Goal: Task Accomplishment & Management: Use online tool/utility

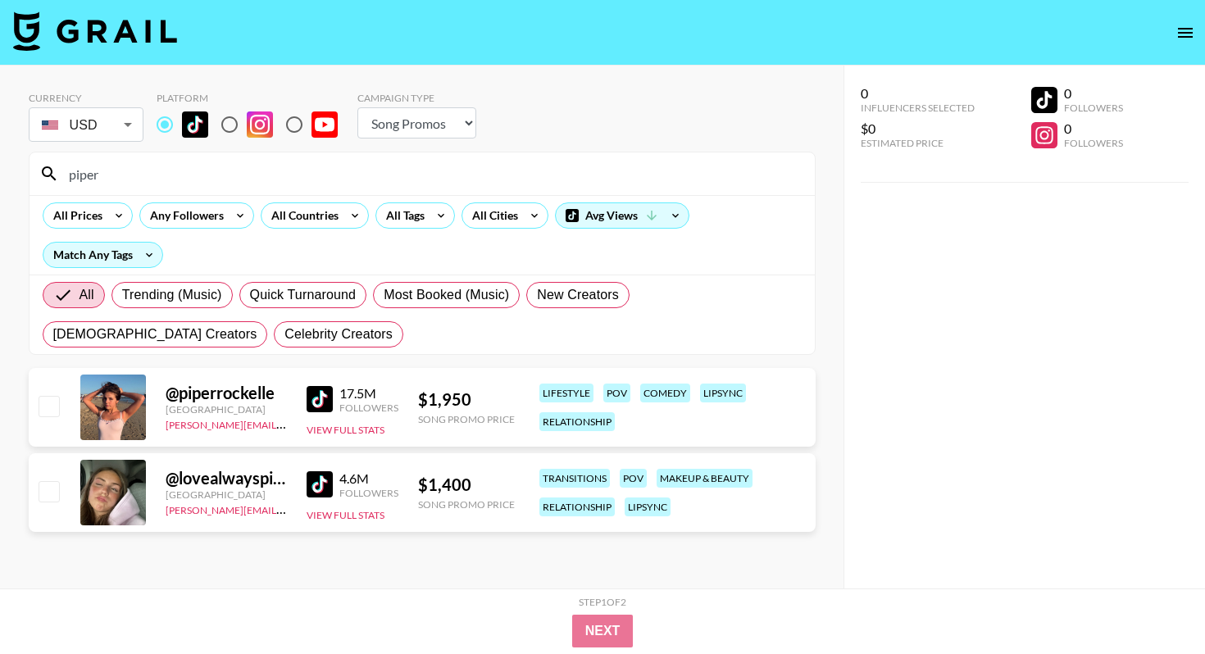
select select "Song"
click at [366, 170] on input "piper" at bounding box center [432, 174] width 746 height 26
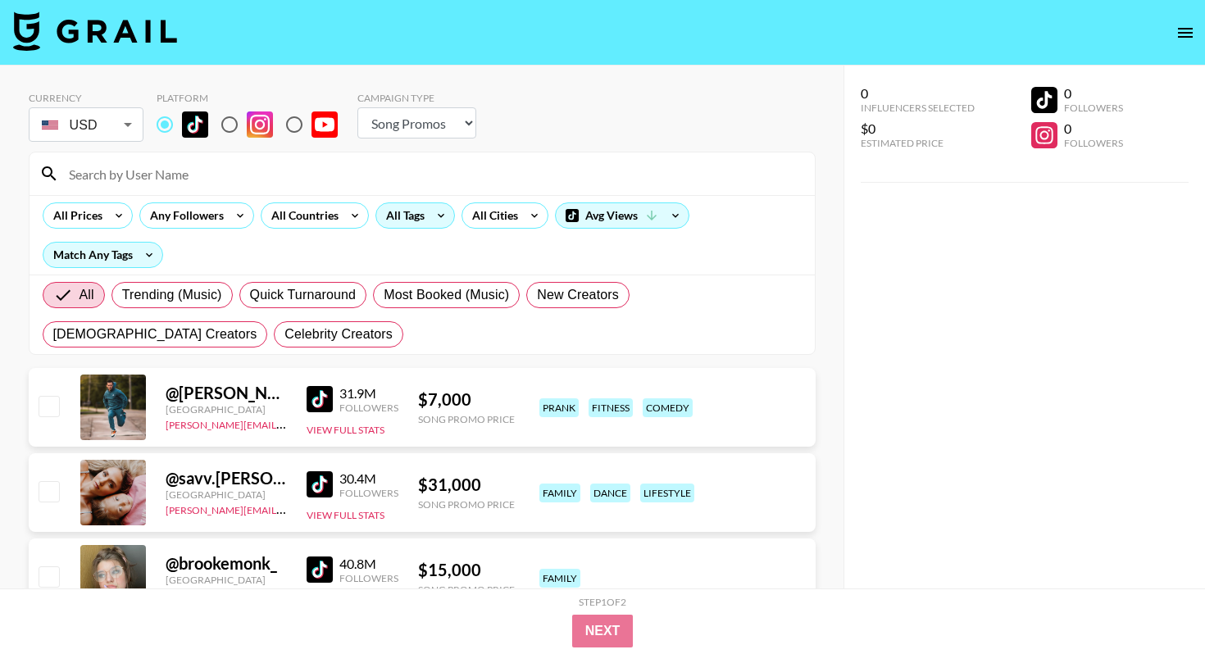
click at [400, 221] on div "All Tags" at bounding box center [402, 215] width 52 height 25
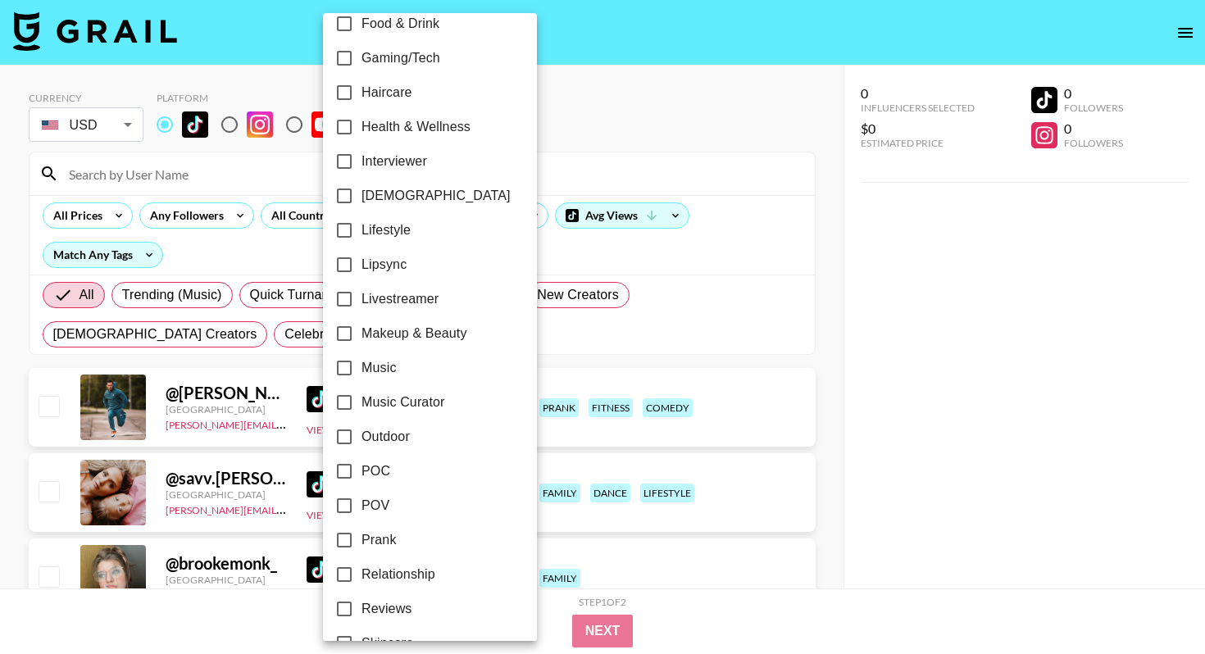
scroll to position [645, 0]
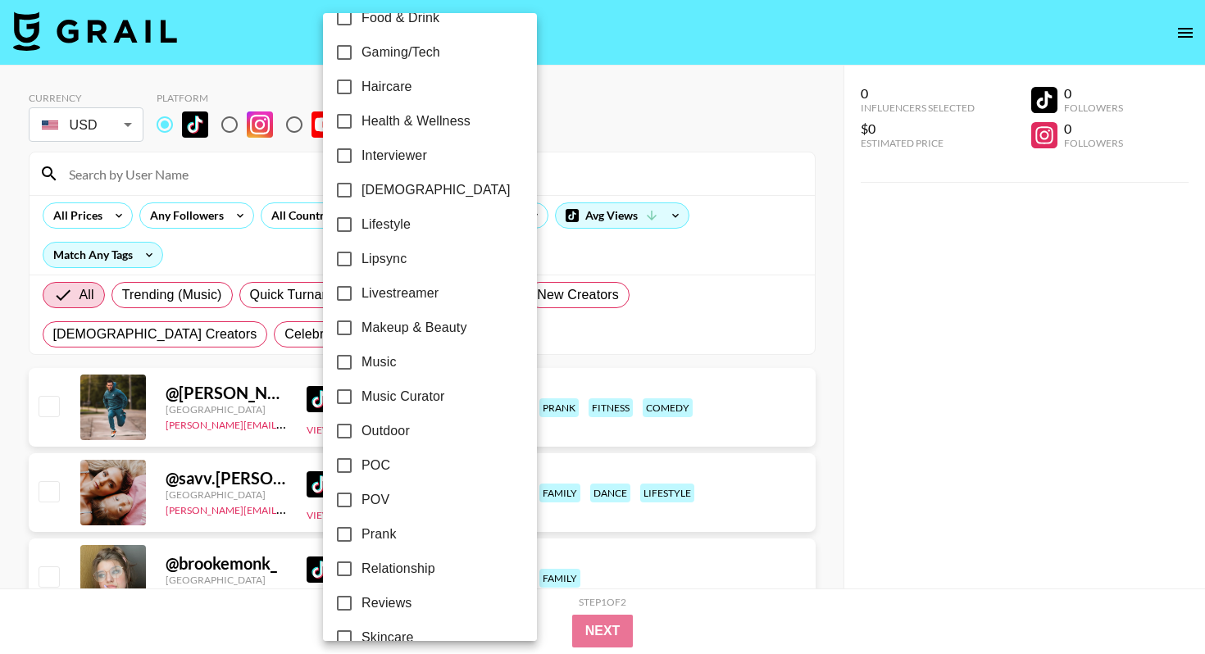
click at [743, 148] on div at bounding box center [602, 327] width 1205 height 654
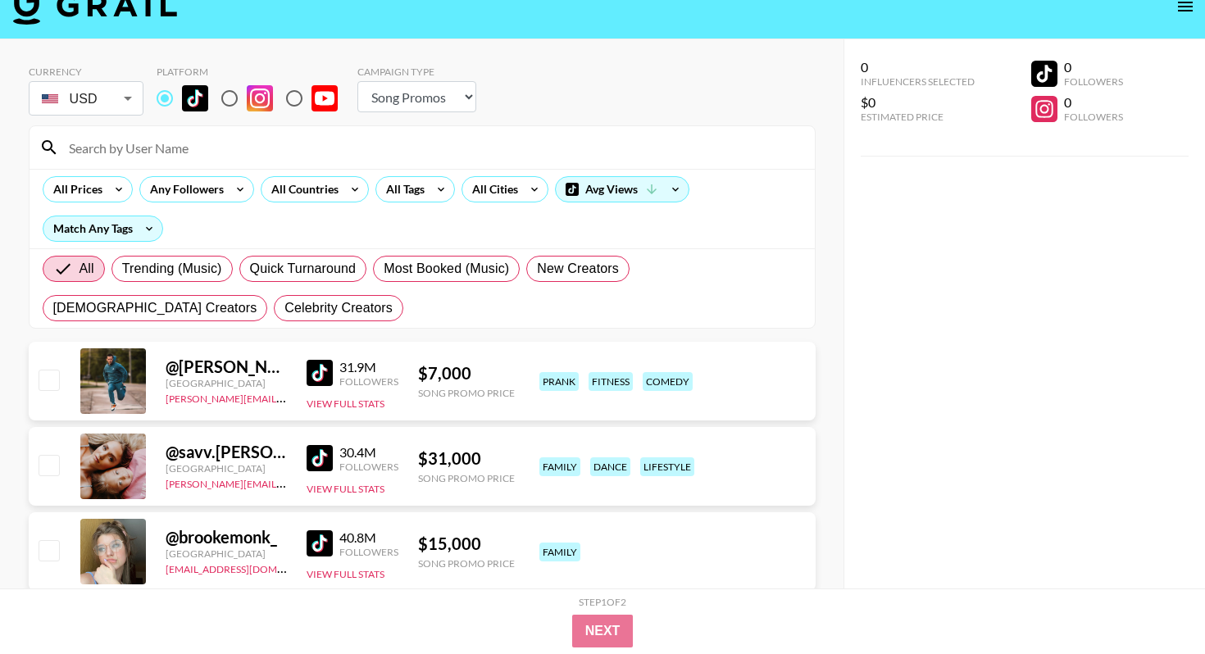
scroll to position [0, 0]
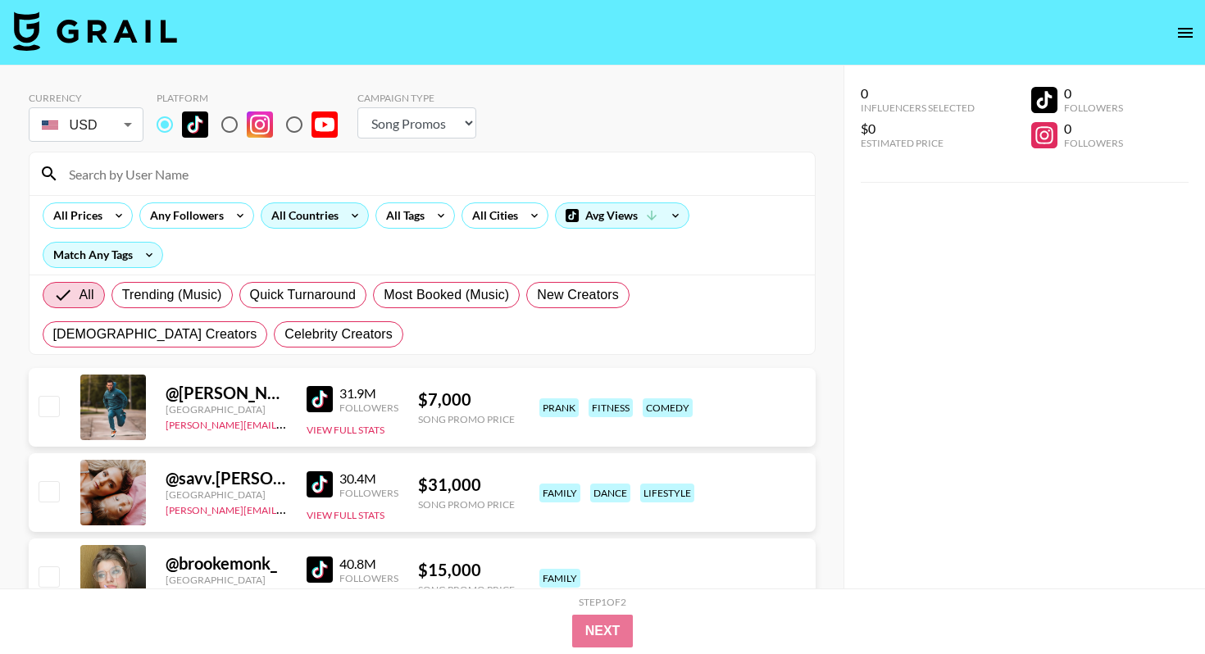
click at [322, 225] on div "All Countries" at bounding box center [301, 215] width 80 height 25
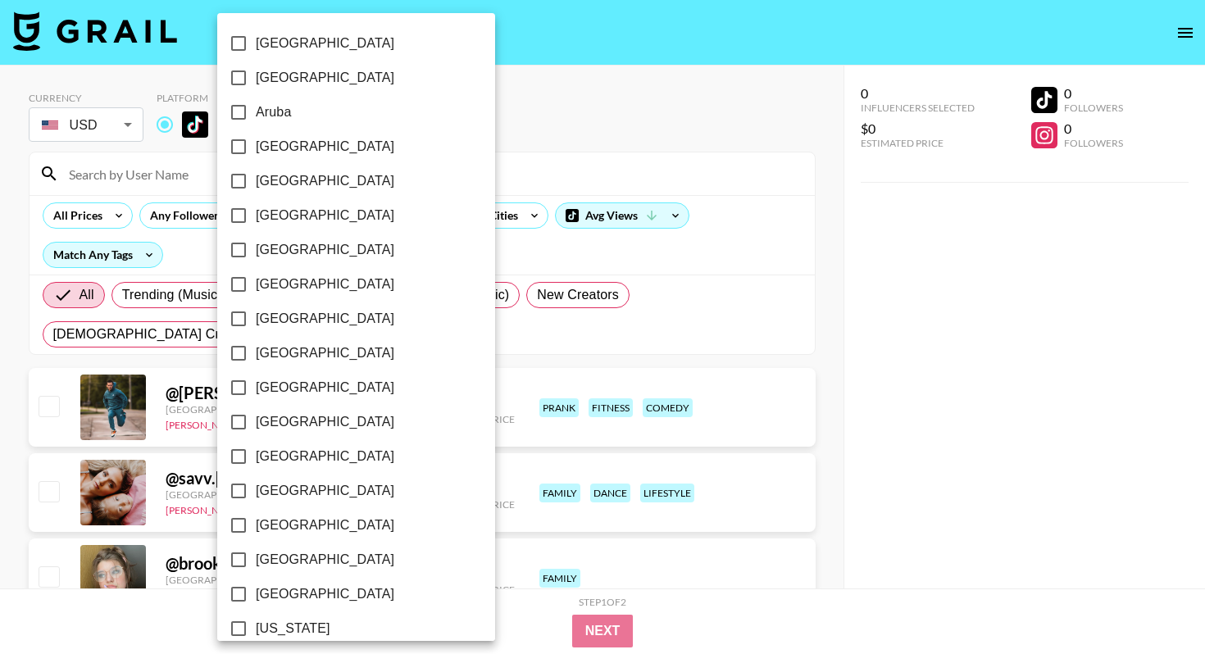
click at [427, 230] on div at bounding box center [602, 327] width 1205 height 654
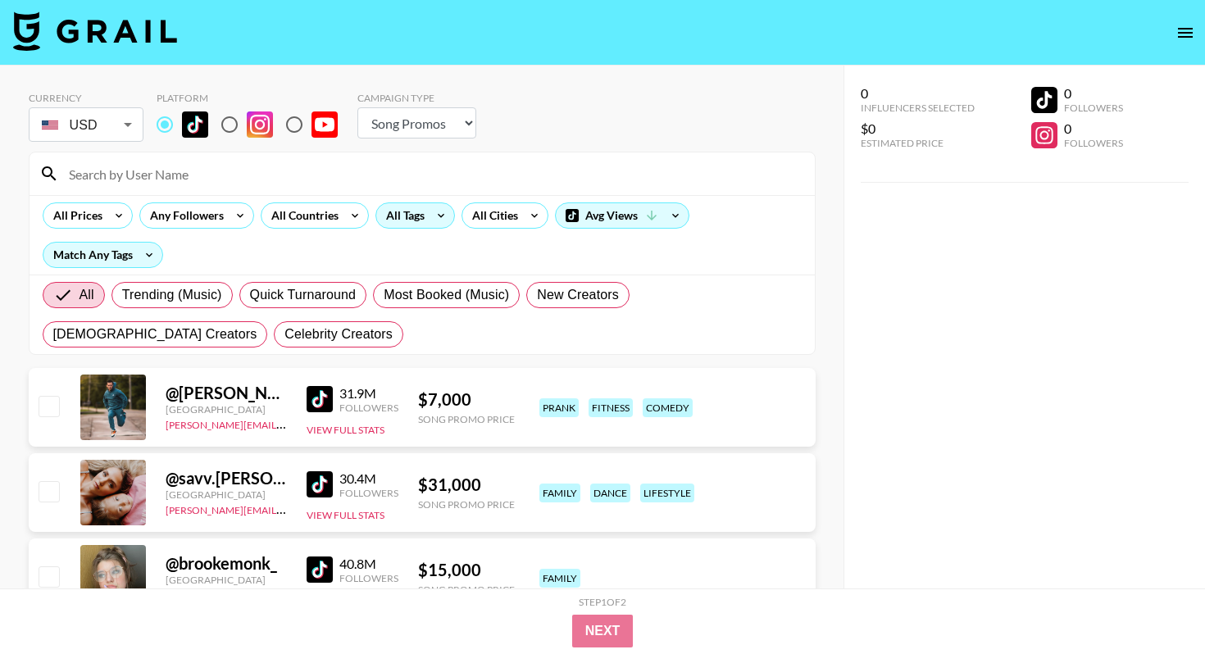
click at [426, 224] on div "All Tags" at bounding box center [415, 215] width 80 height 26
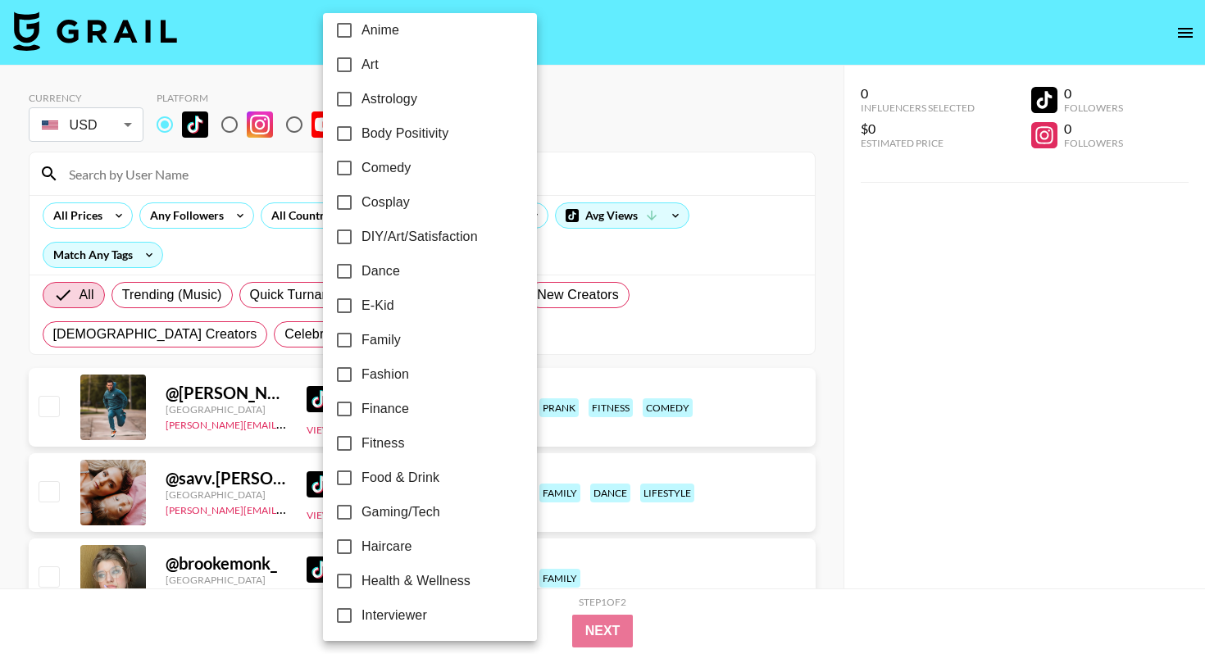
scroll to position [193, 0]
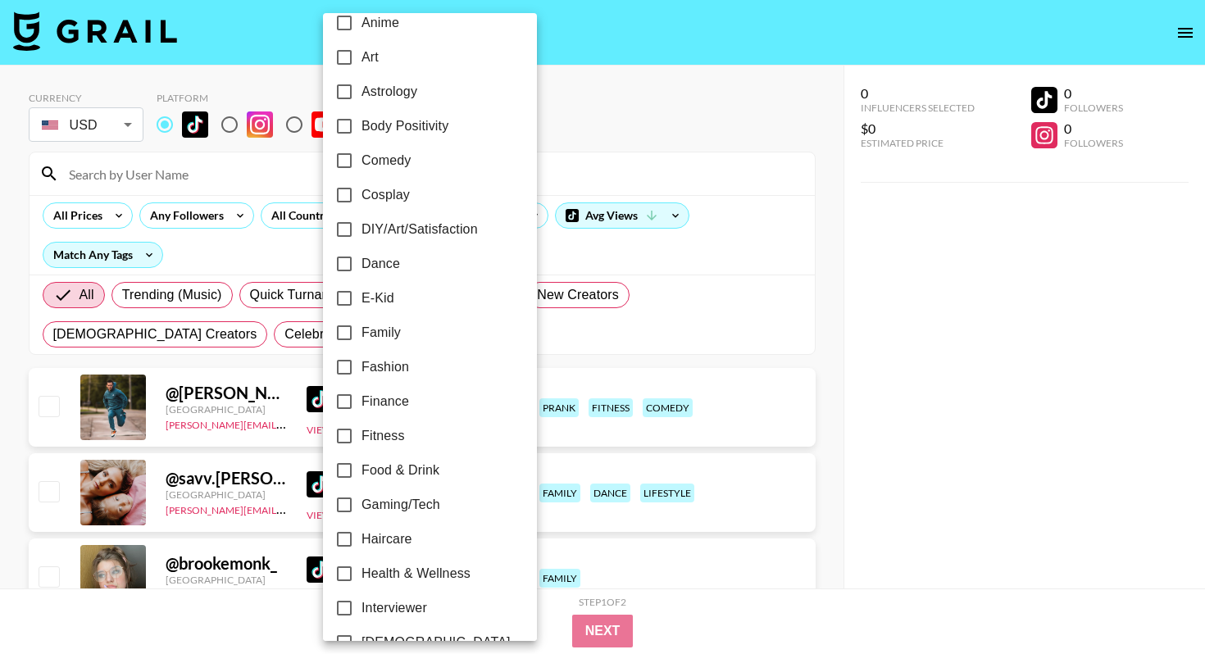
click at [385, 431] on span "Fitness" at bounding box center [382, 436] width 43 height 20
click at [361, 431] on input "Fitness" at bounding box center [344, 436] width 34 height 34
checkbox input "true"
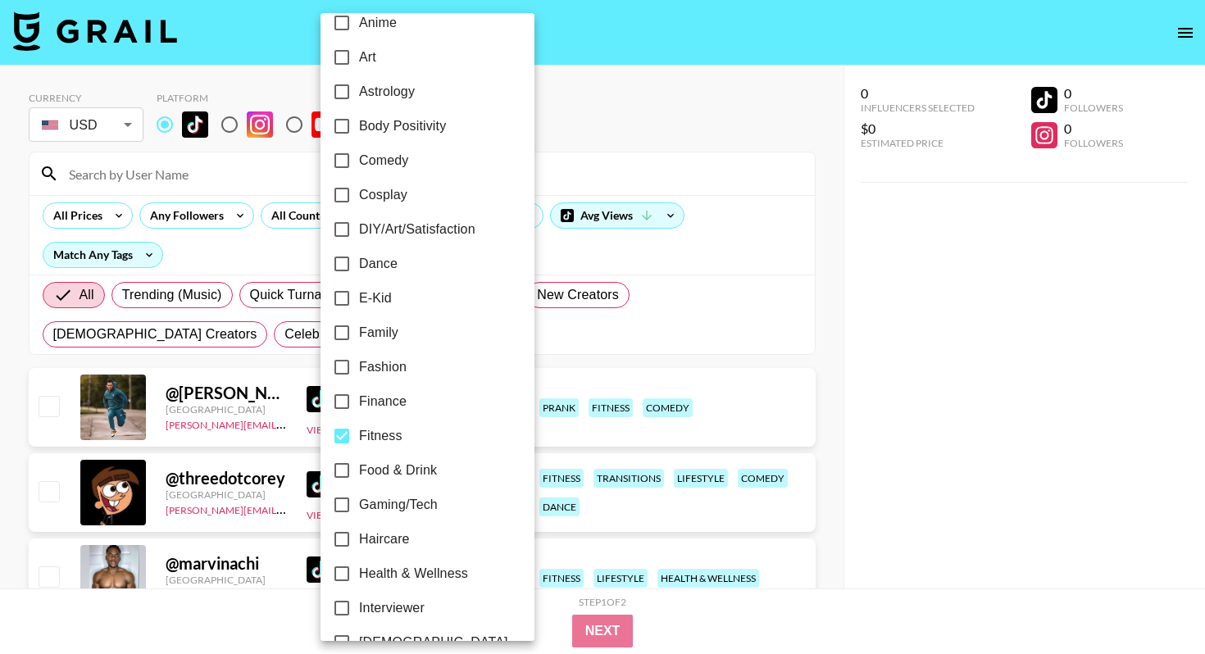
click at [561, 350] on div at bounding box center [602, 327] width 1205 height 654
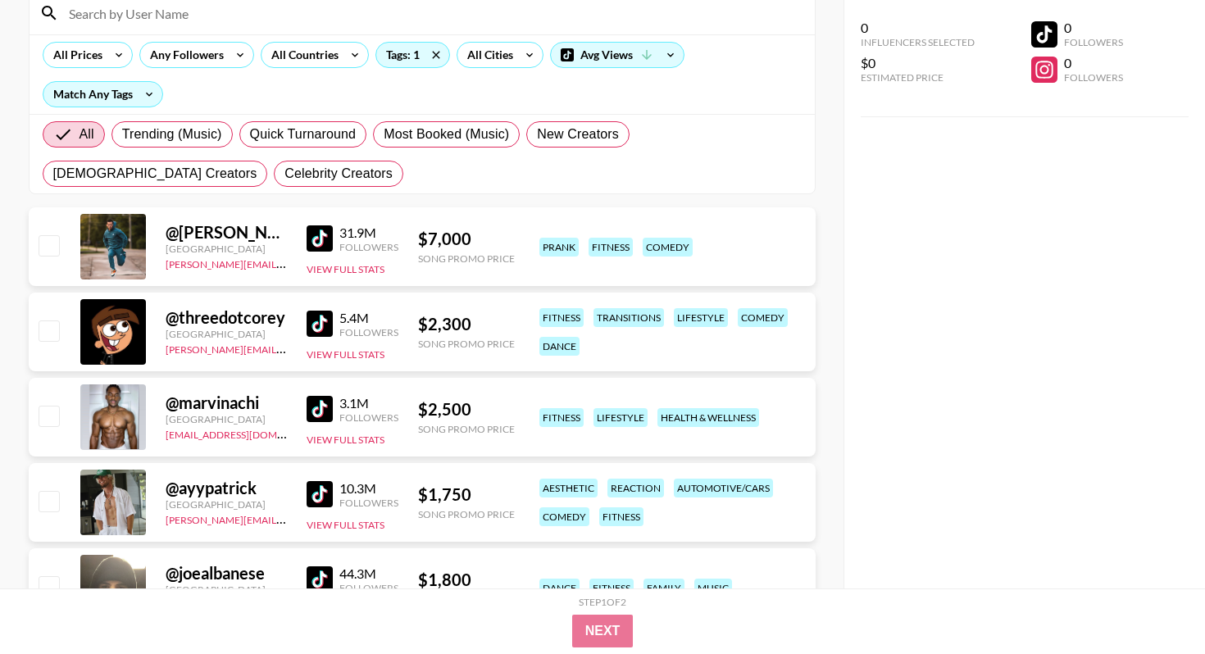
scroll to position [0, 0]
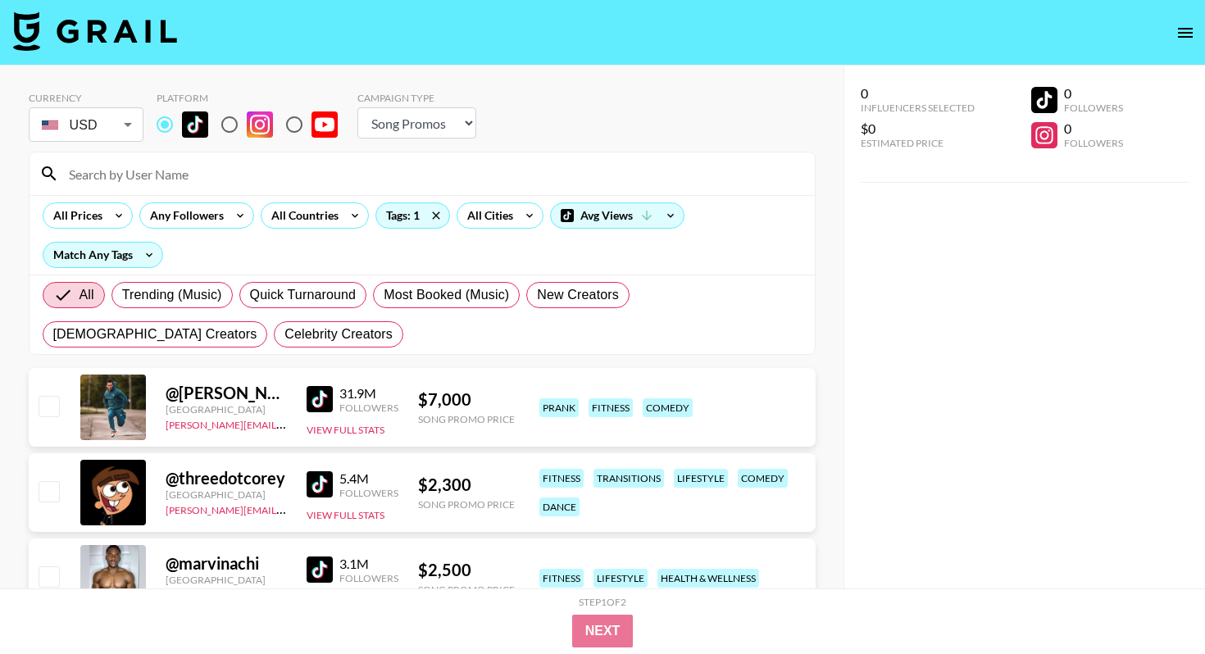
click at [318, 175] on input at bounding box center [432, 174] width 746 height 26
click at [438, 334] on div "All Trending (Music) Quick Turnaround Most Booked (Music) New Creators [DEMOGRA…" at bounding box center [422, 314] width 766 height 79
click at [407, 224] on div "Tags: 1" at bounding box center [412, 215] width 73 height 25
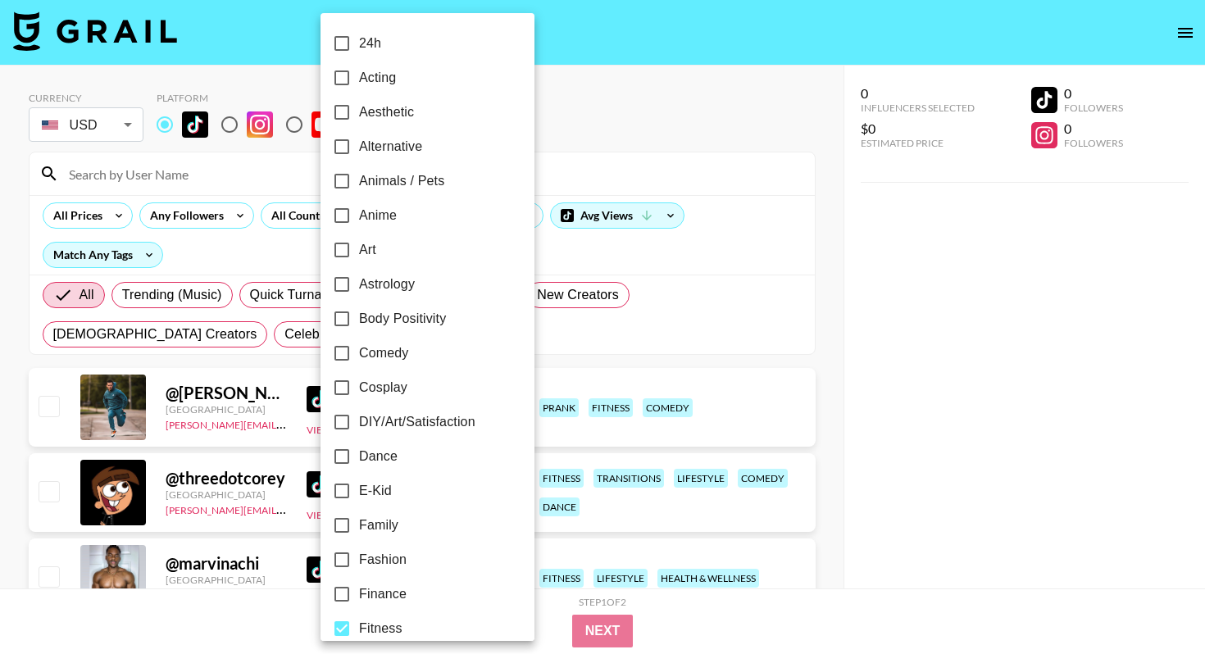
click at [20, 461] on div at bounding box center [602, 327] width 1205 height 654
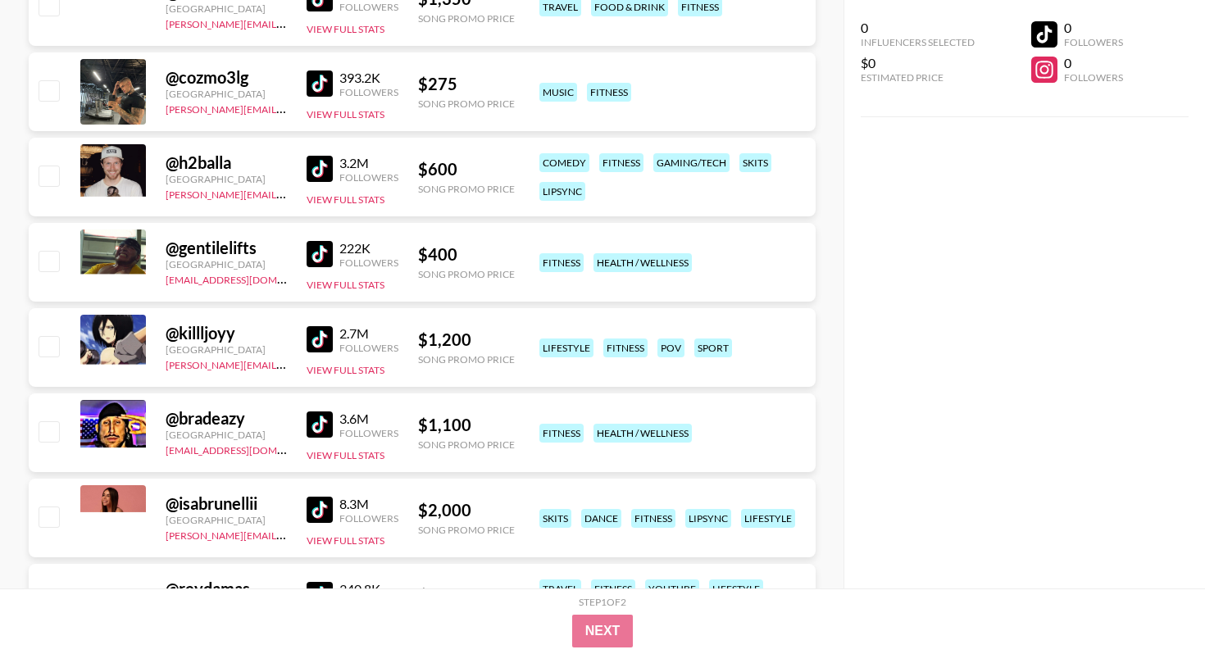
scroll to position [3130, 0]
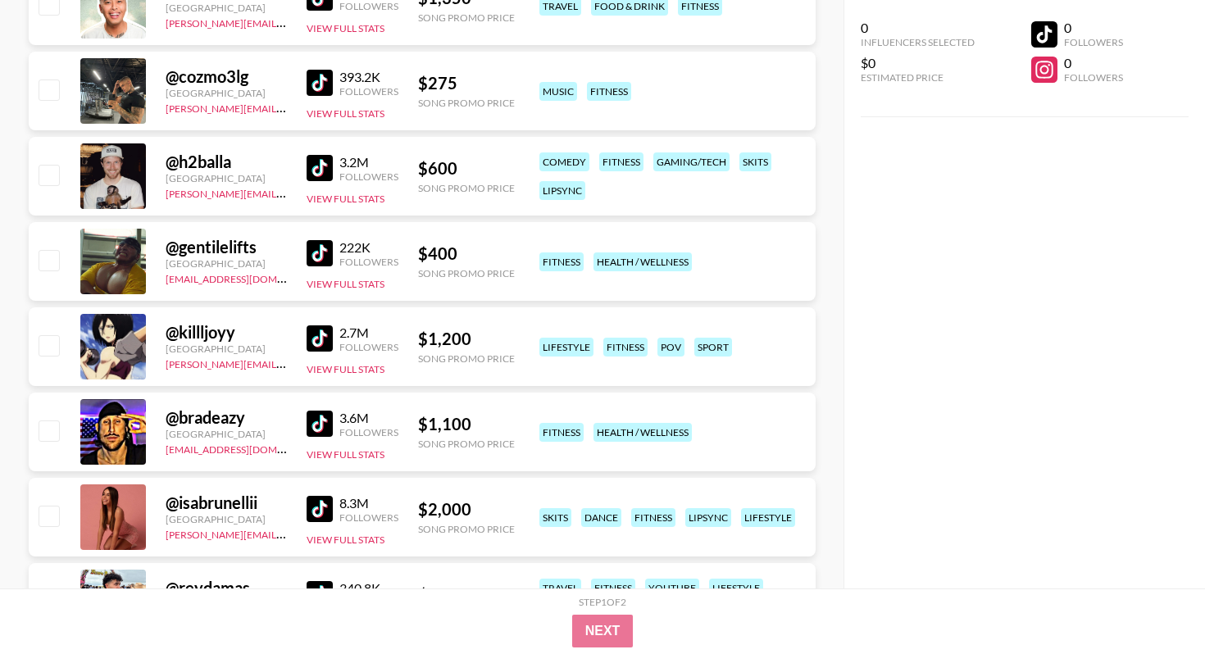
click at [320, 347] on img at bounding box center [320, 338] width 26 height 26
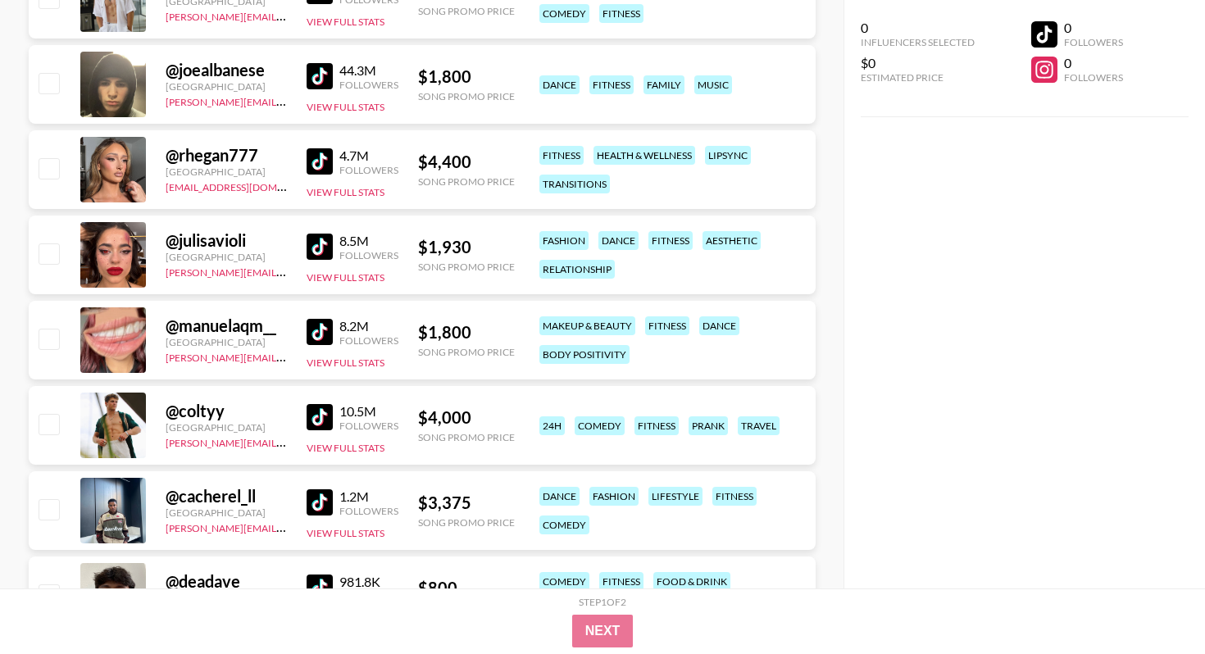
scroll to position [0, 0]
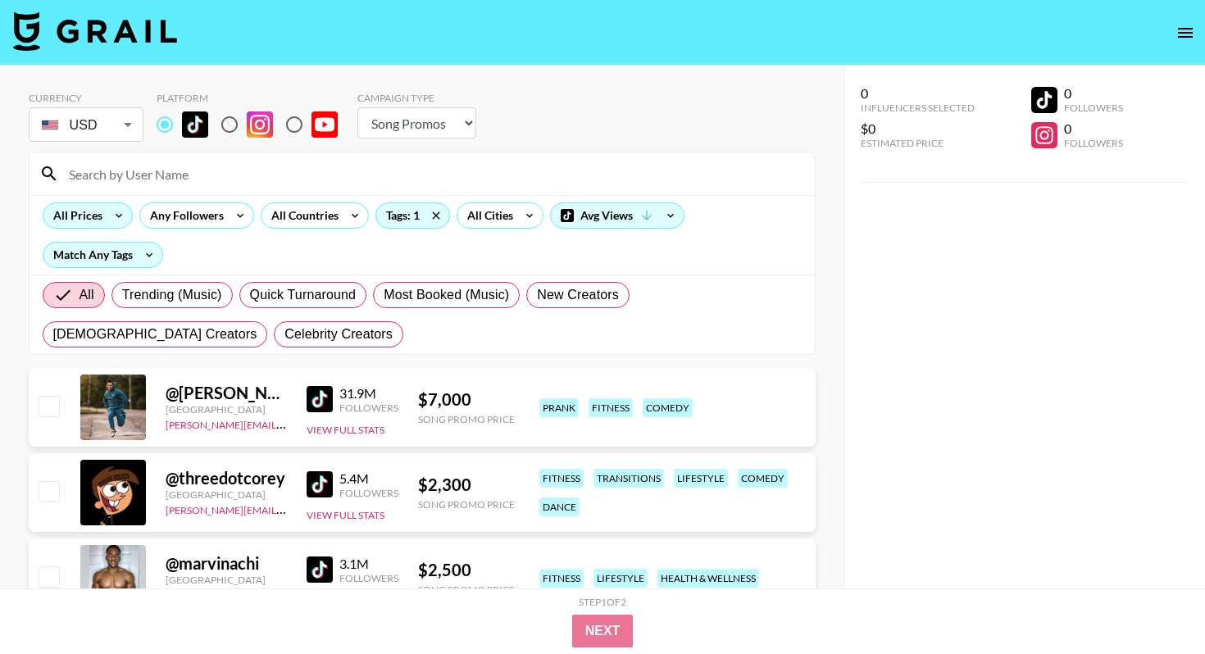
click at [121, 213] on icon at bounding box center [119, 215] width 26 height 25
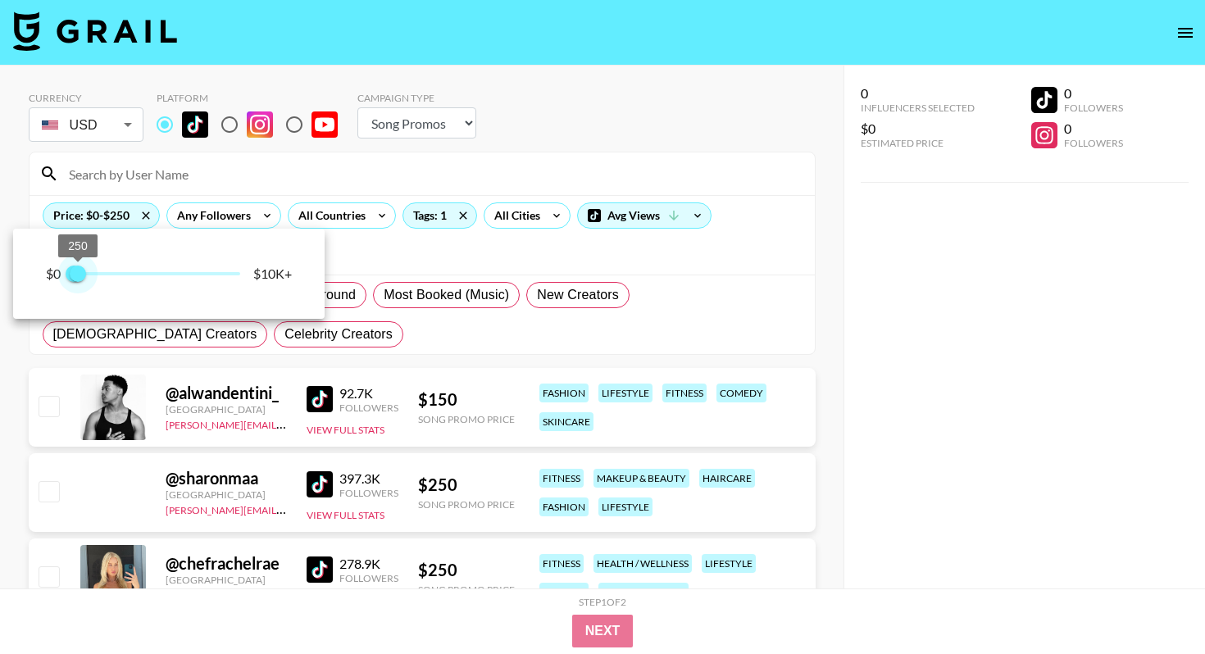
type input "500"
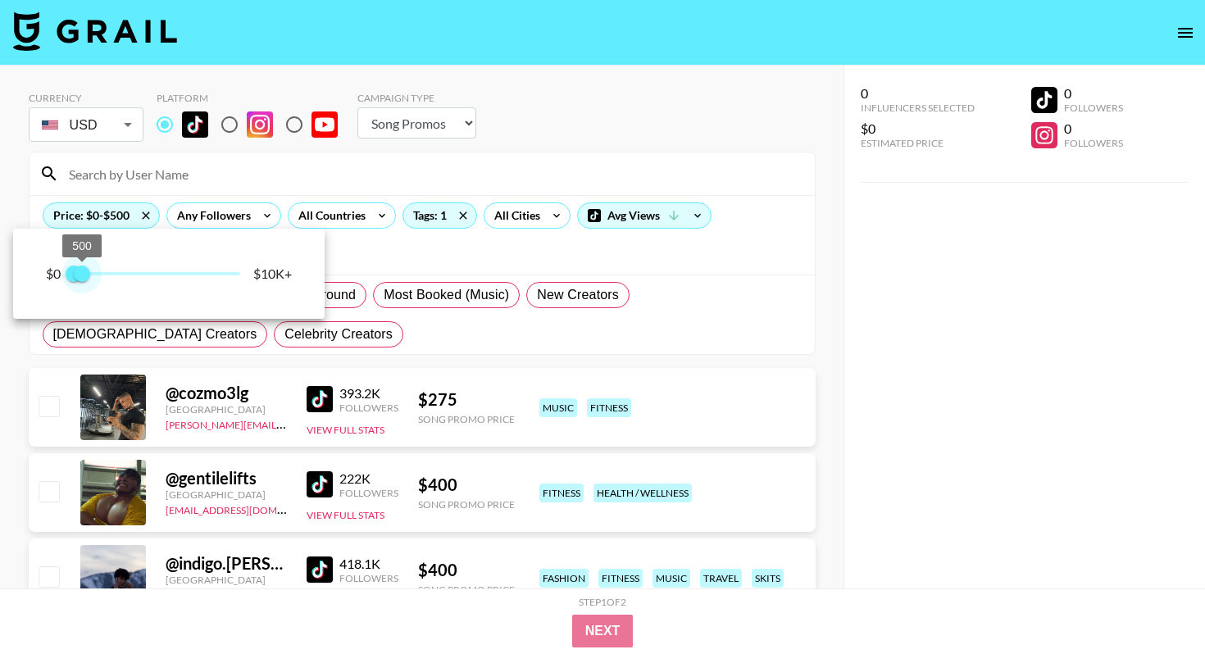
drag, startPoint x: 237, startPoint y: 271, endPoint x: 82, endPoint y: 273, distance: 154.9
click at [82, 273] on span "500" at bounding box center [82, 274] width 16 height 16
click at [299, 335] on div at bounding box center [602, 327] width 1205 height 654
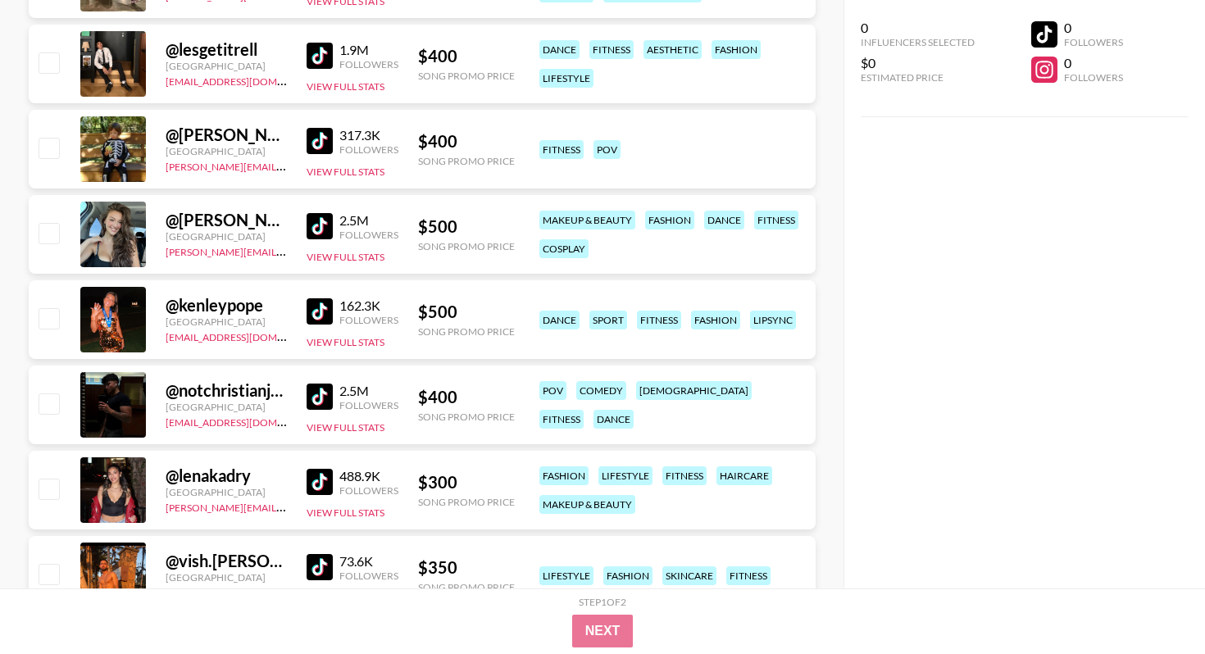
scroll to position [2643, 0]
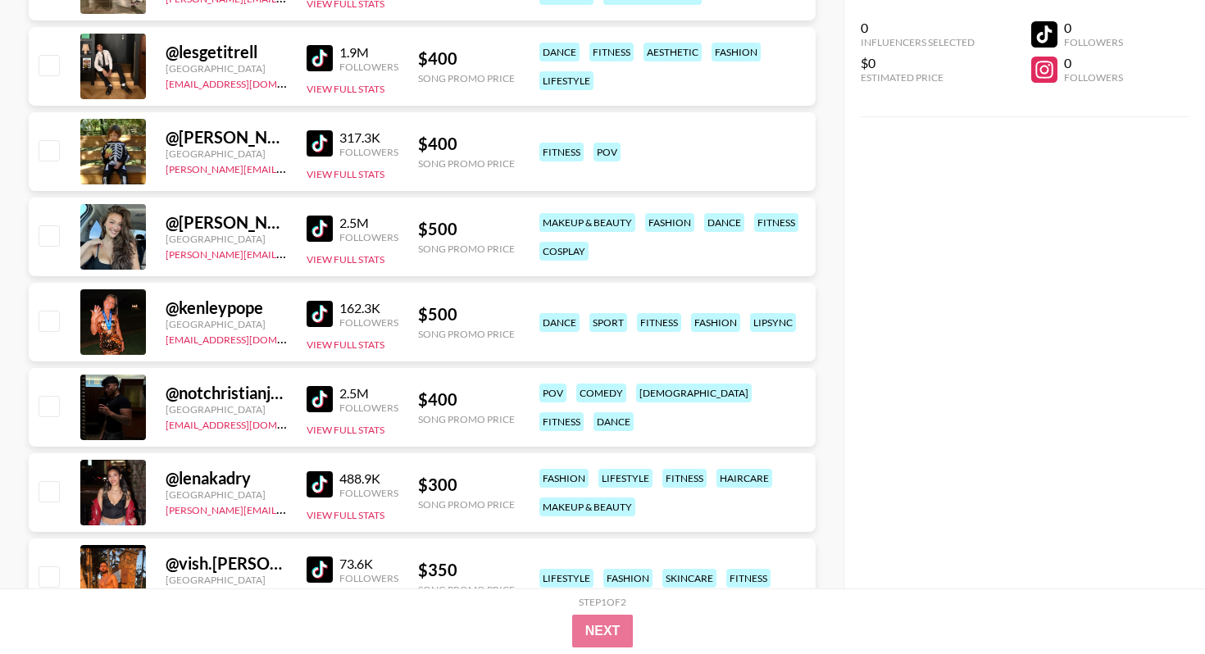
click at [325, 234] on img at bounding box center [320, 229] width 26 height 26
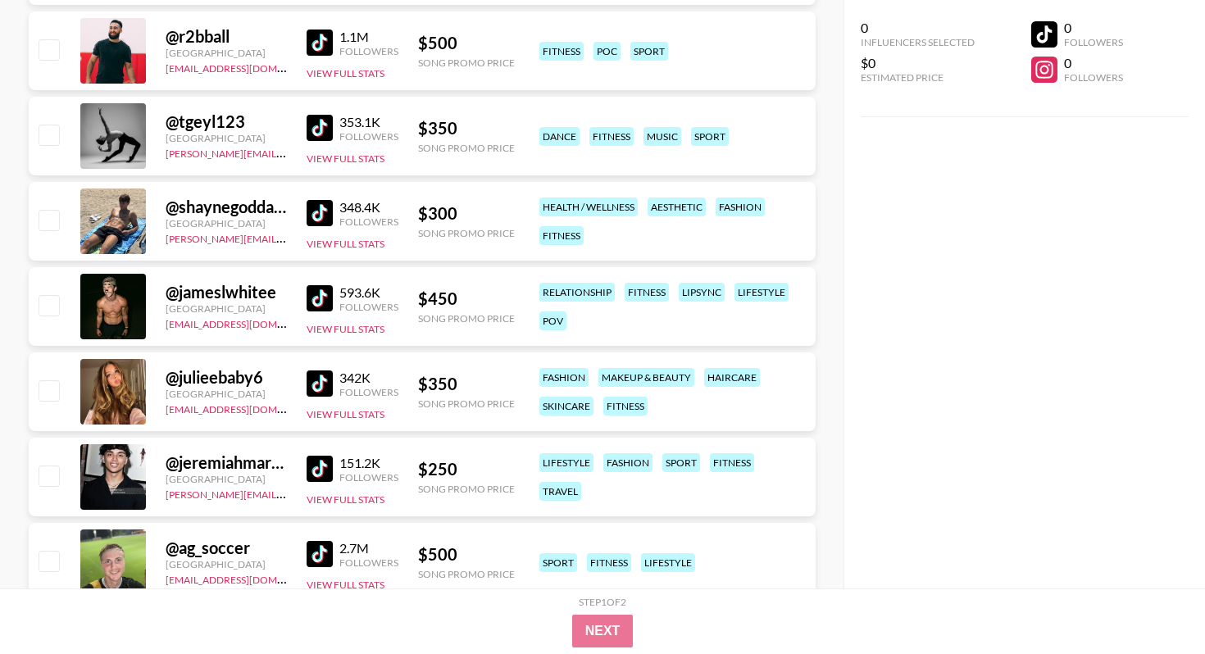
scroll to position [5900, 0]
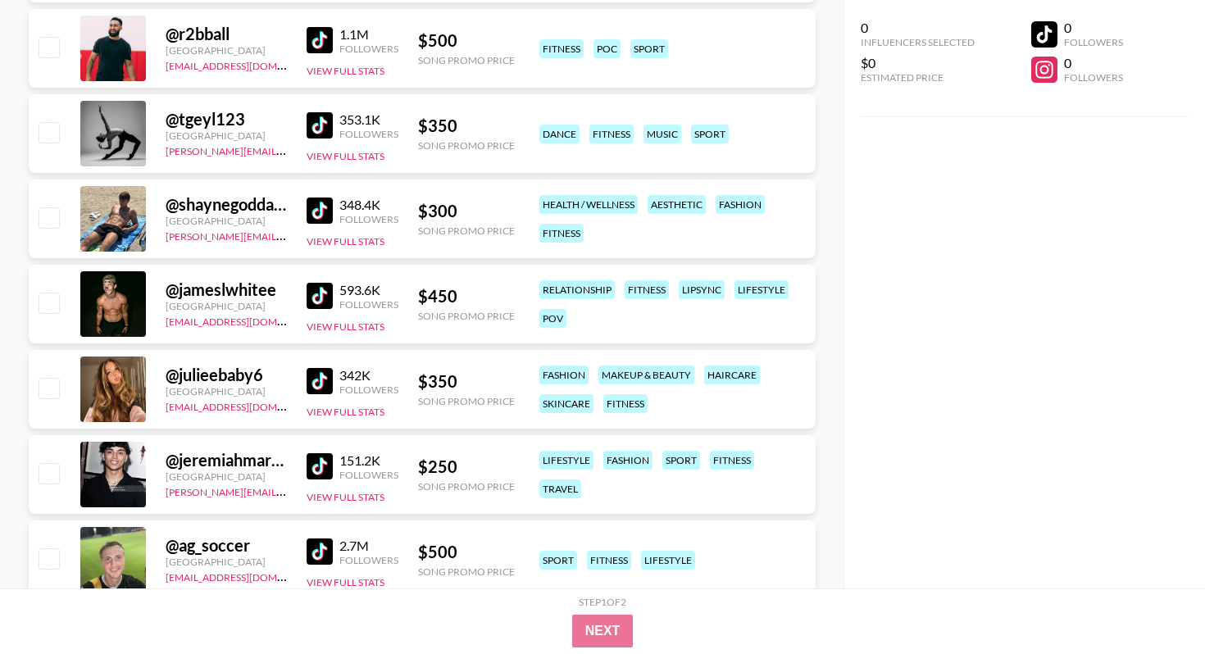
click at [327, 211] on img at bounding box center [320, 211] width 26 height 26
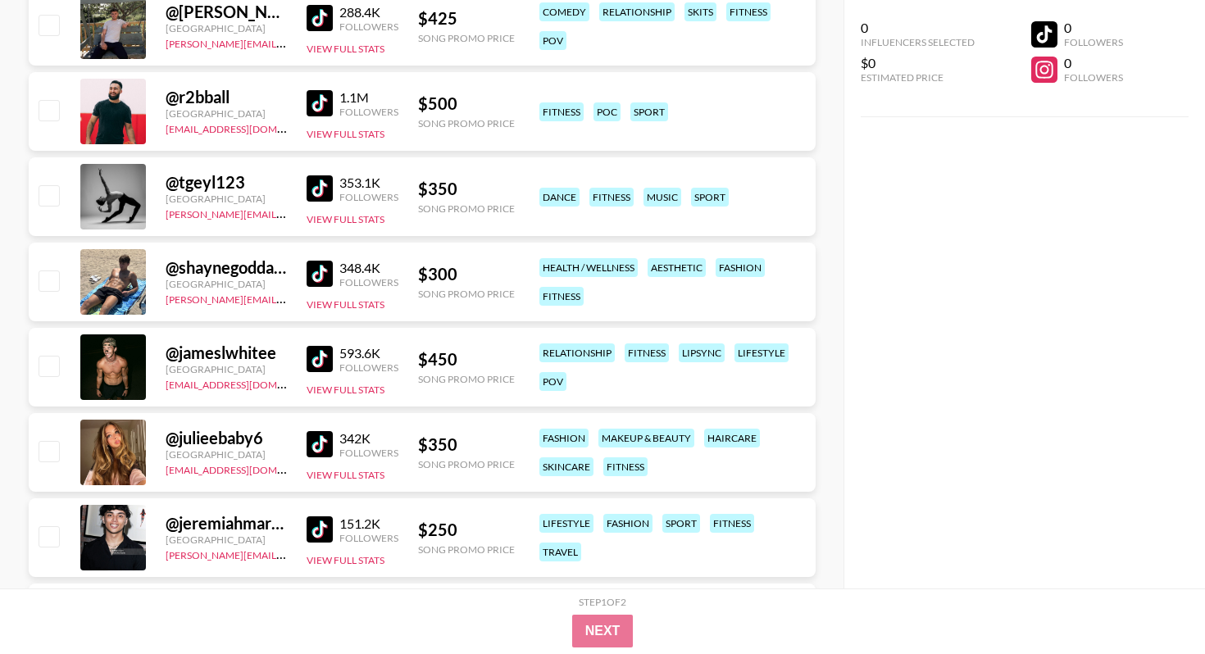
scroll to position [5836, 0]
click at [325, 272] on img at bounding box center [320, 274] width 26 height 26
